Goal: Check status: Check status

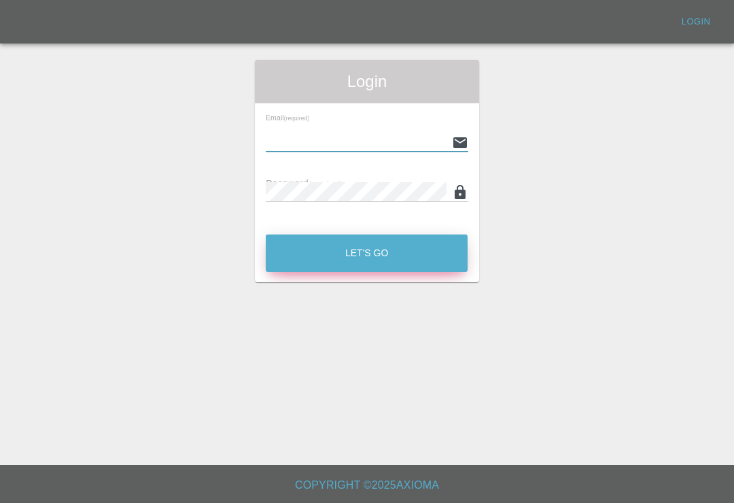
click at [411, 260] on button "Let's Go" at bounding box center [367, 252] width 202 height 37
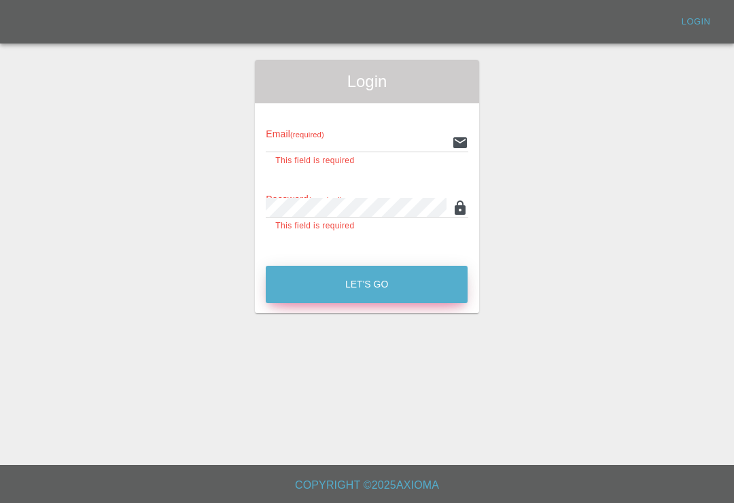
scroll to position [1, 0]
click at [385, 135] on input "text" at bounding box center [356, 143] width 180 height 20
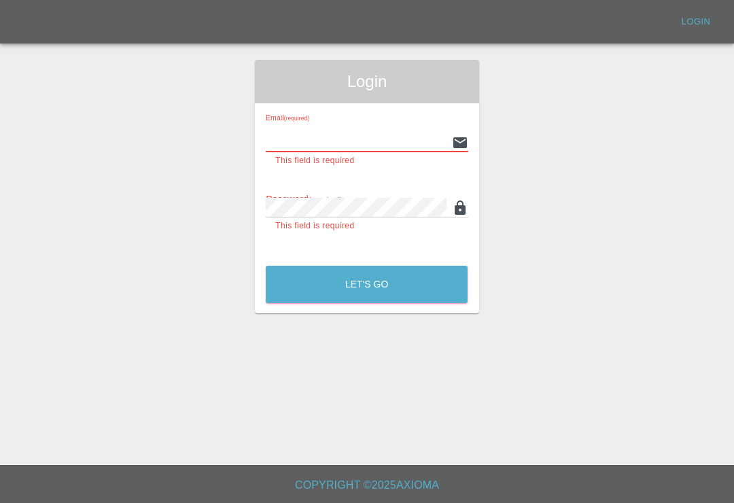
scroll to position [1, 0]
type input "[EMAIL_ADDRESS][DOMAIN_NAME]"
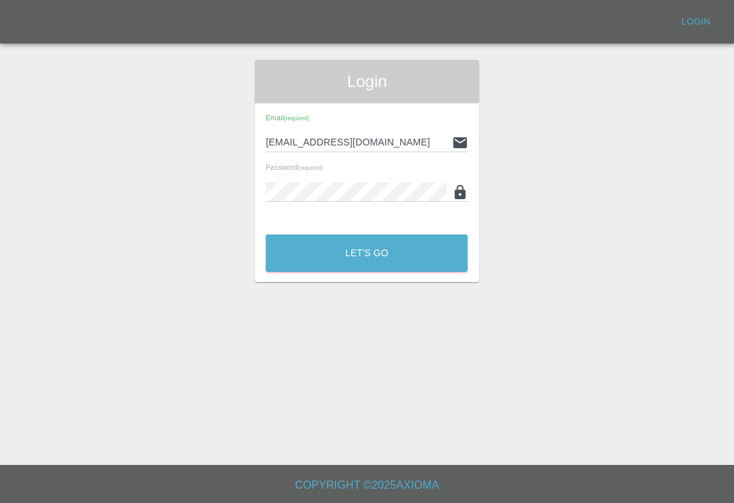
scroll to position [1, 0]
click at [402, 252] on button "Let's Go" at bounding box center [367, 252] width 202 height 37
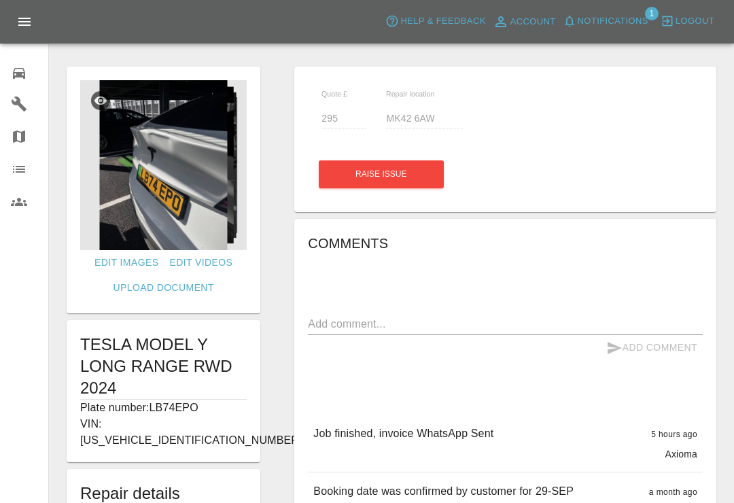
click at [586, 27] on span "Notifications" at bounding box center [613, 22] width 71 height 16
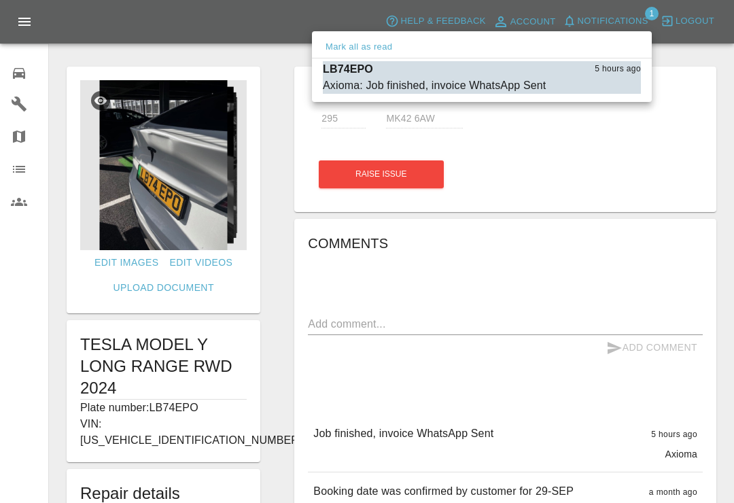
click at [593, 90] on button "Mark as read" at bounding box center [611, 86] width 60 height 16
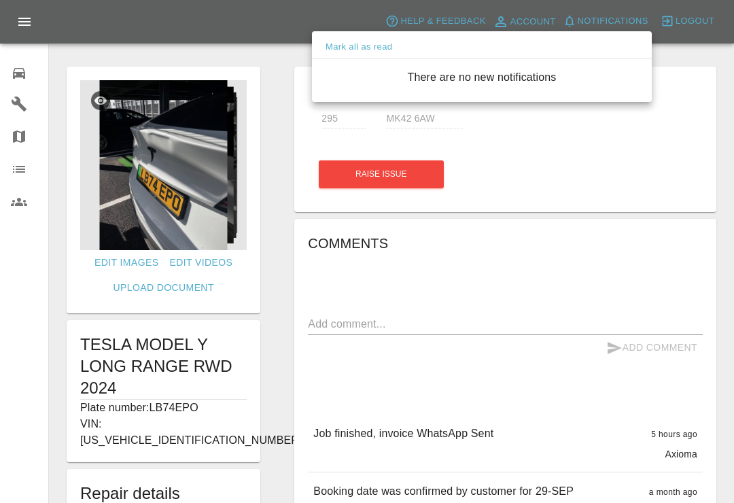
click at [22, 79] on div at bounding box center [367, 251] width 734 height 503
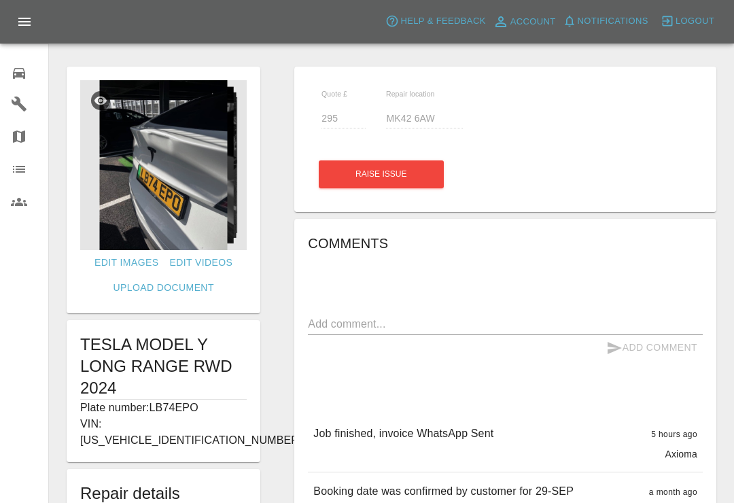
click at [37, 70] on div "0" at bounding box center [30, 72] width 38 height 20
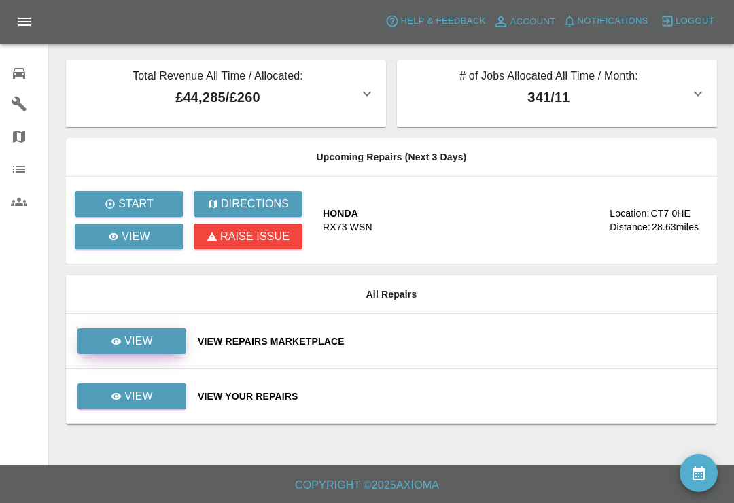
click at [114, 338] on icon at bounding box center [116, 341] width 10 height 7
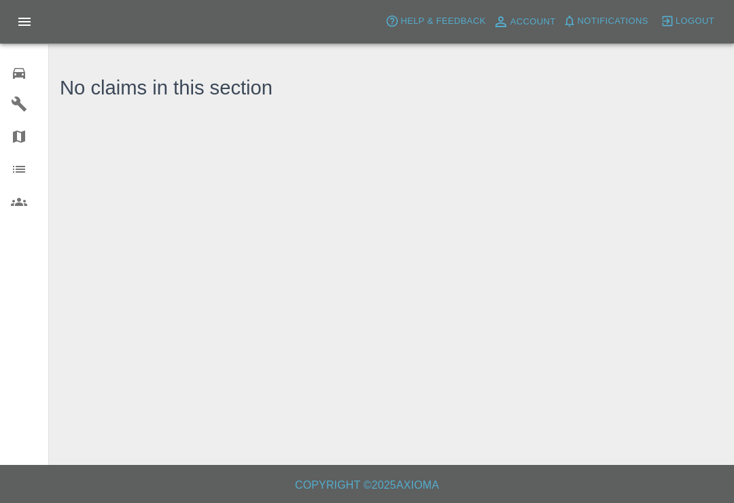
click at [20, 73] on icon at bounding box center [19, 73] width 12 height 11
